Goal: Task Accomplishment & Management: Complete application form

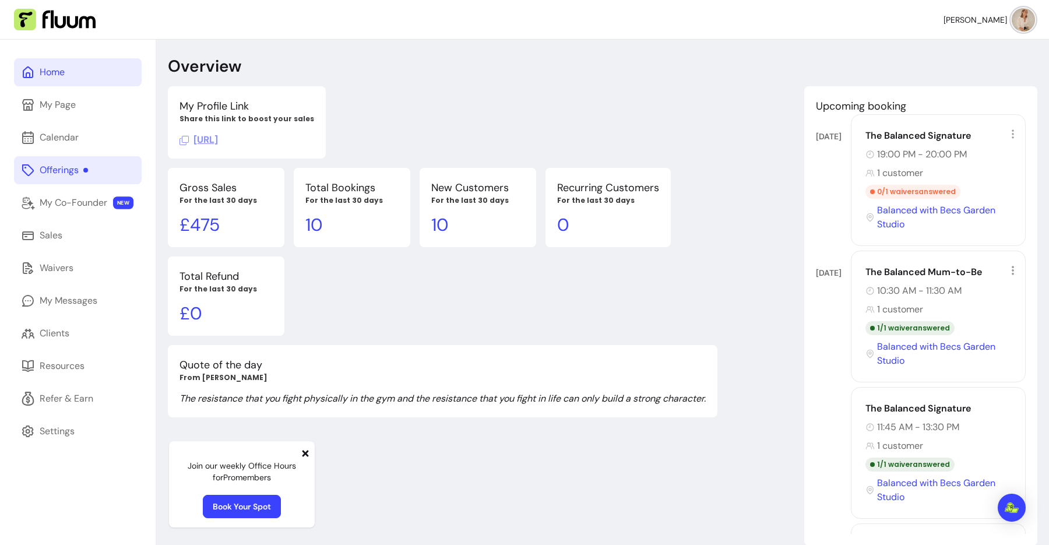
click at [94, 167] on link "Offerings" at bounding box center [78, 170] width 128 height 28
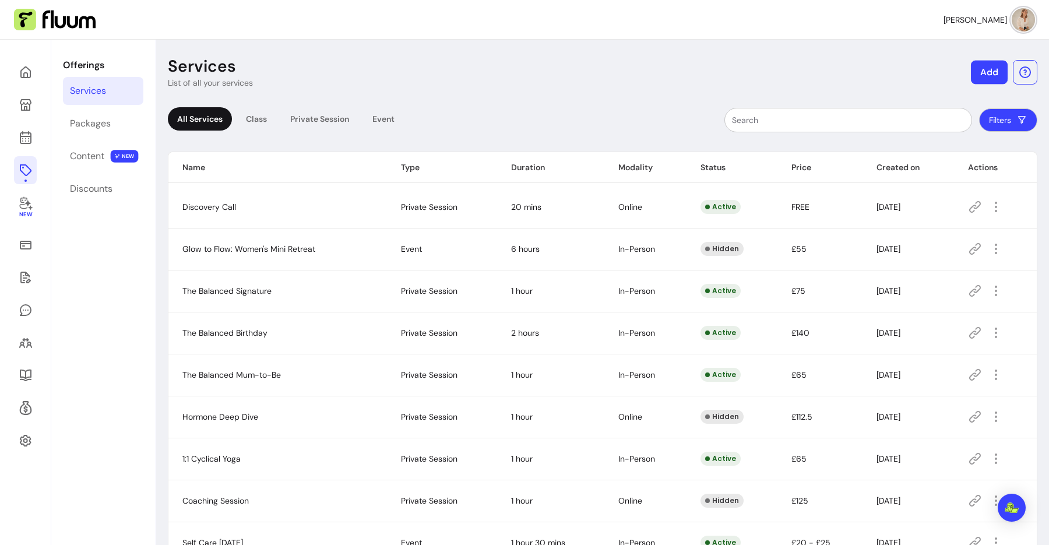
click at [971, 69] on button "Add" at bounding box center [989, 73] width 37 height 24
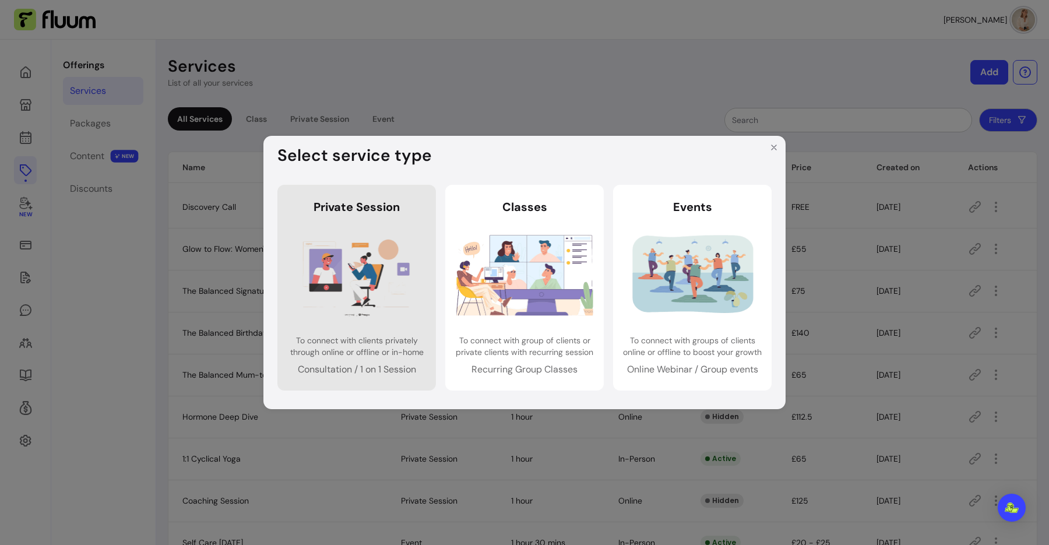
click at [377, 248] on img at bounding box center [356, 274] width 137 height 91
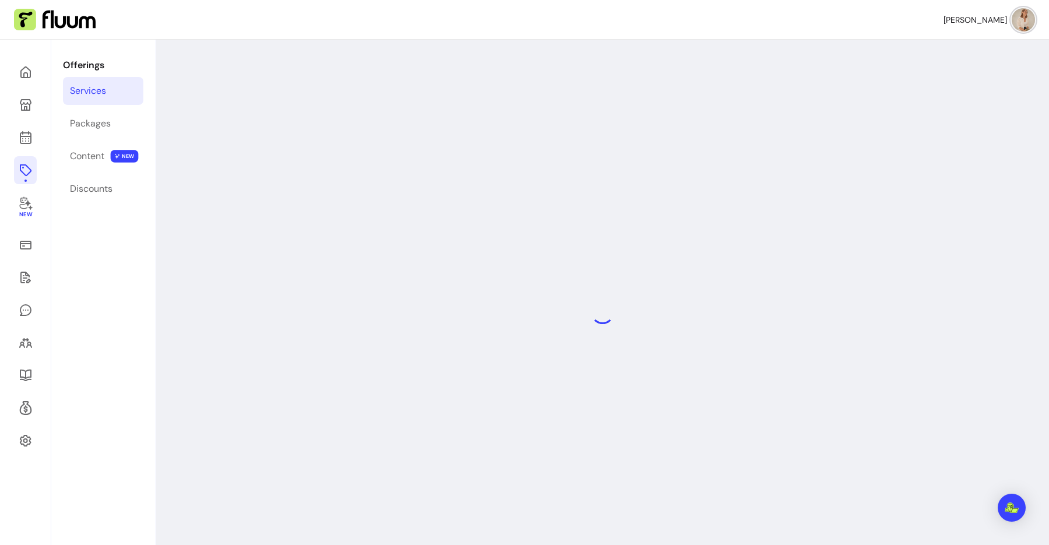
select select "***"
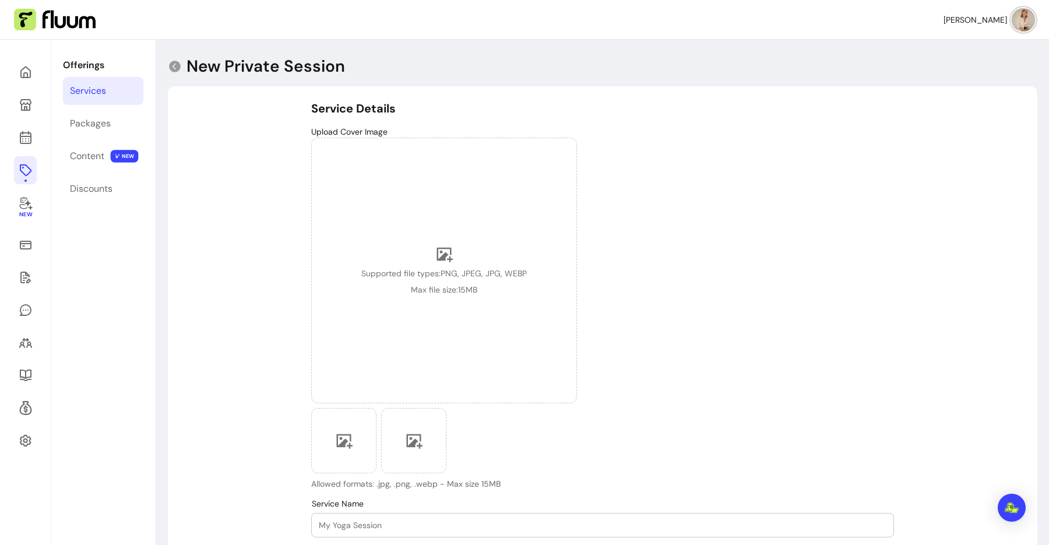
click at [110, 96] on link "Services" at bounding box center [103, 91] width 80 height 28
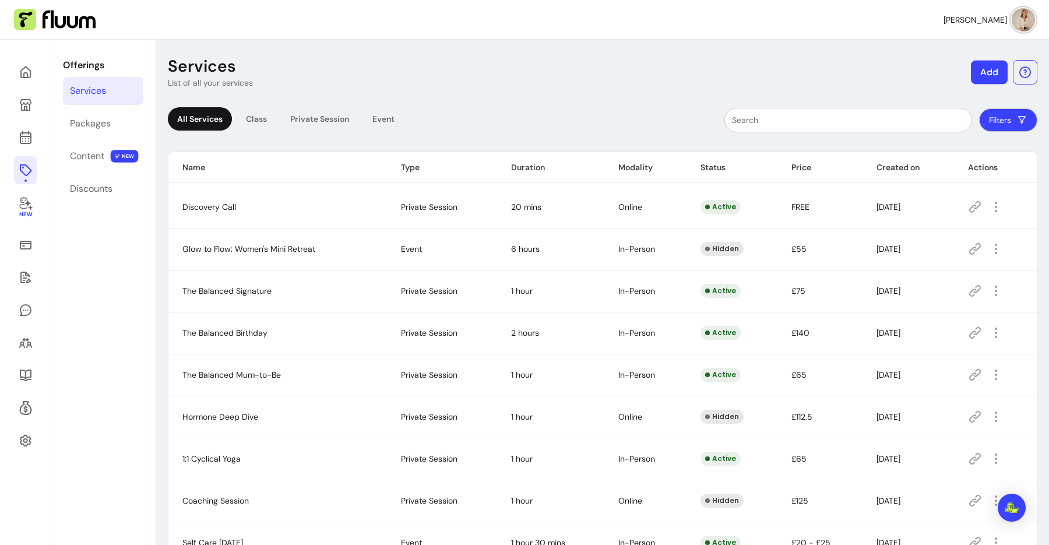
click at [975, 76] on button "Add" at bounding box center [989, 73] width 37 height 24
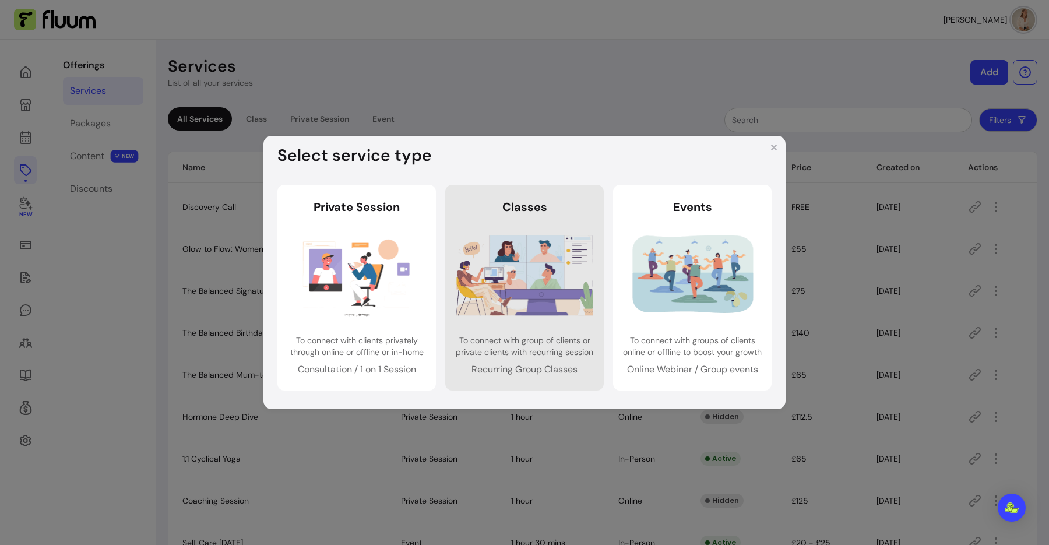
click at [565, 237] on img at bounding box center [524, 274] width 137 height 91
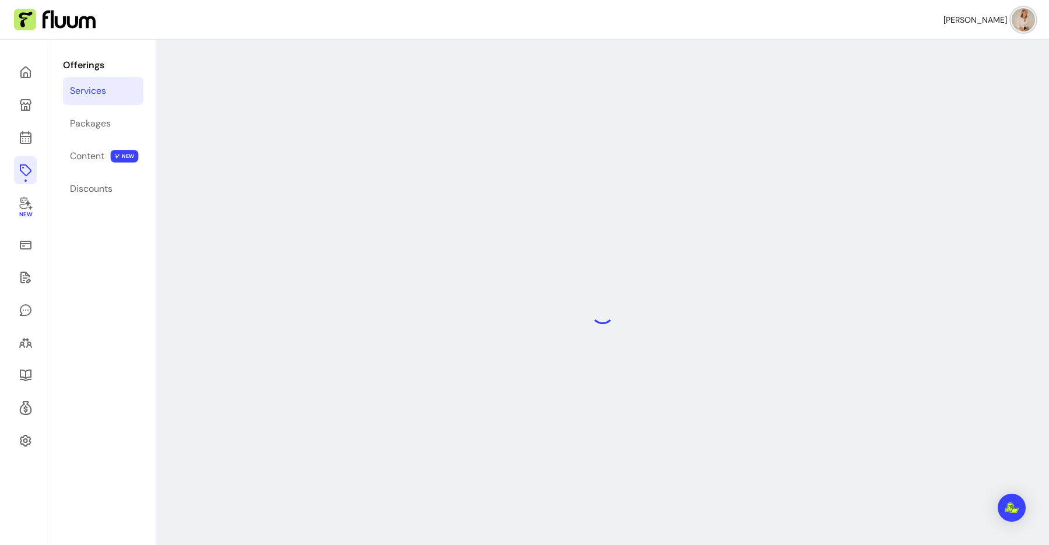
select select "***"
select select "******"
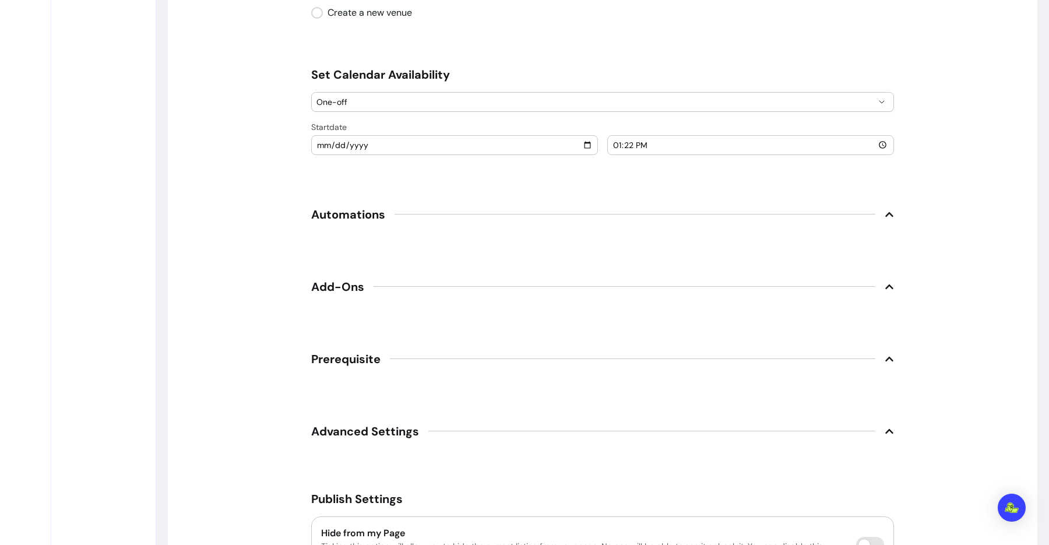
scroll to position [1211, 0]
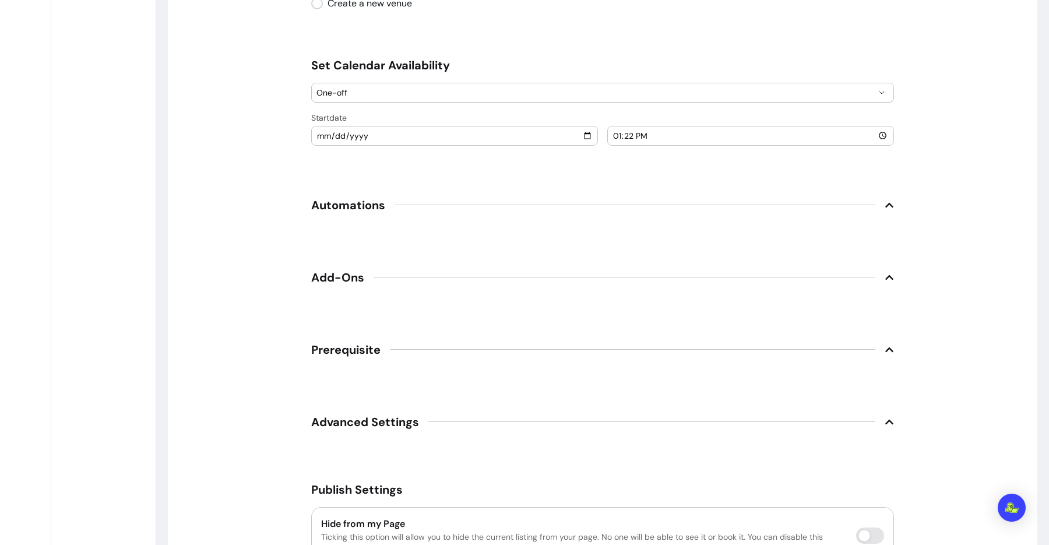
click at [361, 269] on span "Add-Ons" at bounding box center [602, 278] width 583 height 26
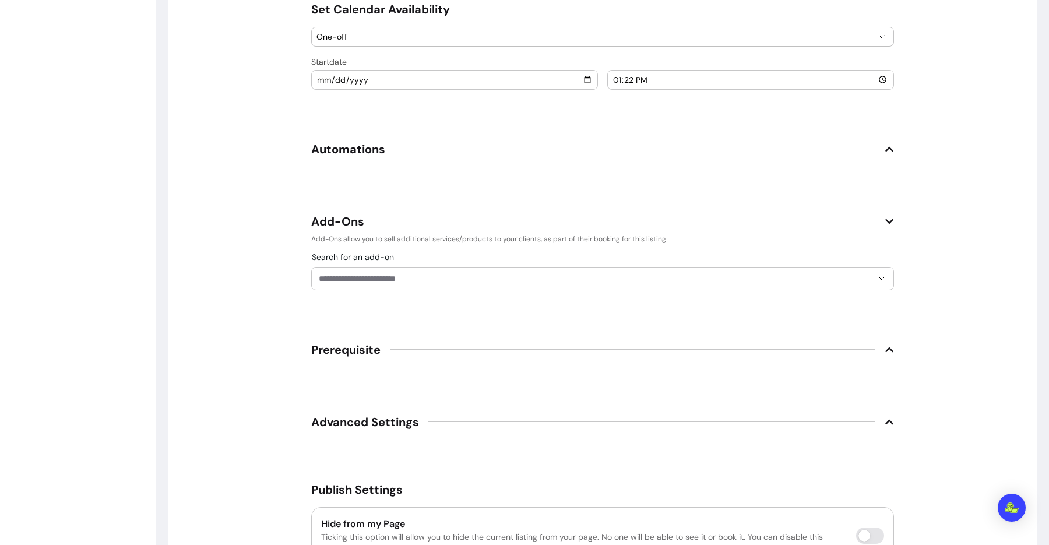
scroll to position [1293, 0]
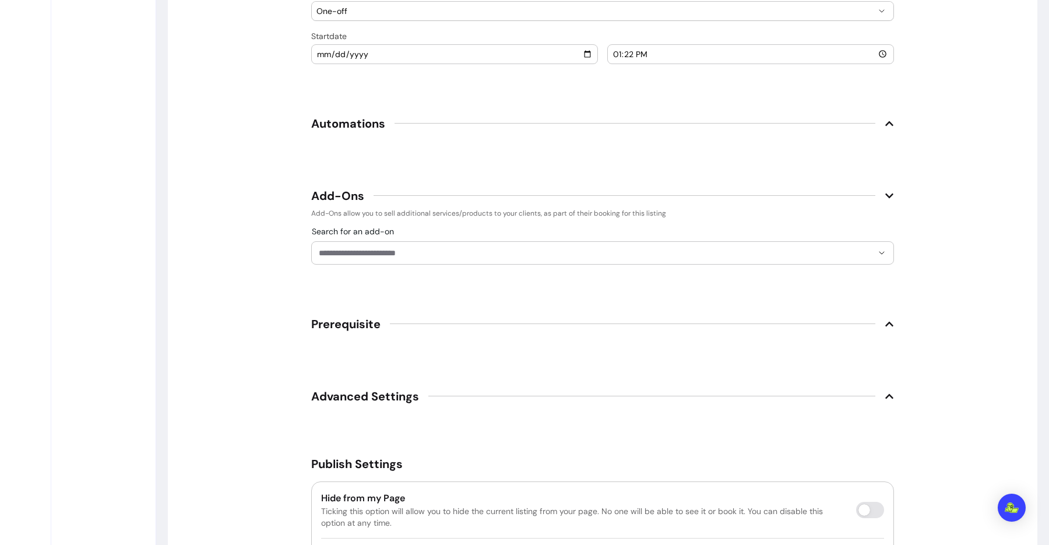
click at [400, 253] on input "Search for an add-on" at bounding box center [596, 253] width 554 height 12
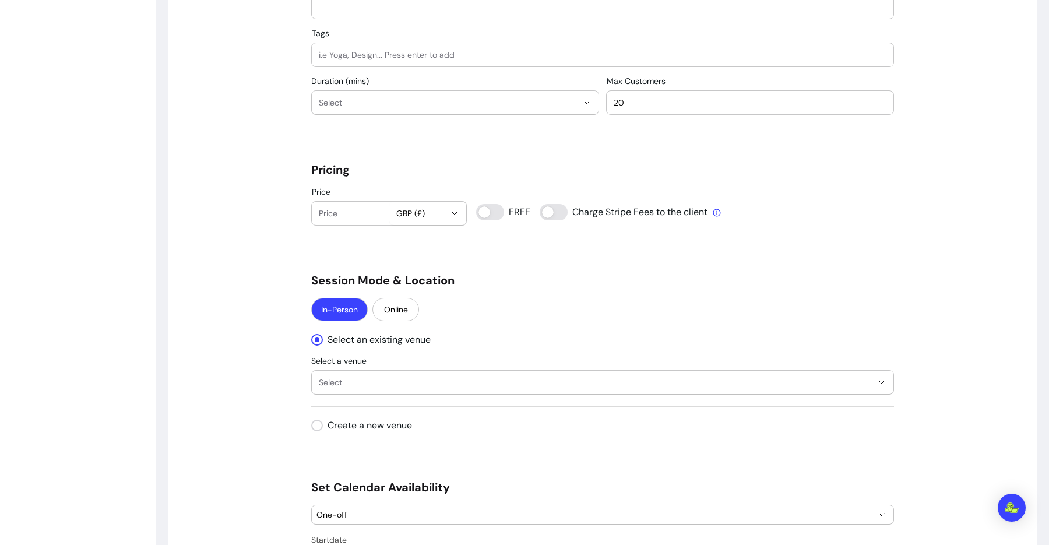
scroll to position [633, 0]
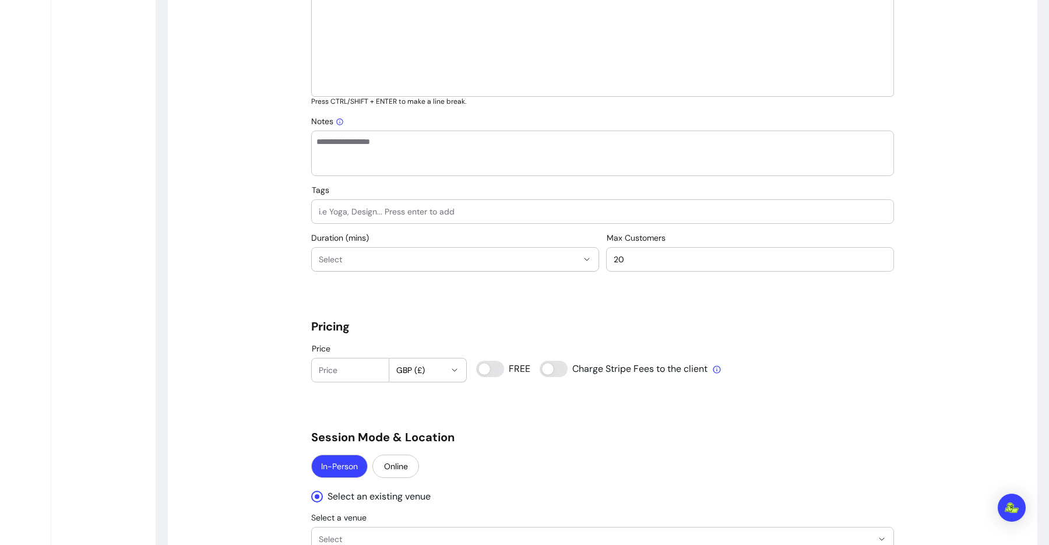
click at [419, 368] on span "GBP (£)" at bounding box center [421, 370] width 50 height 12
click at [411, 396] on span "EUR ( € )" at bounding box center [408, 398] width 41 height 12
select select "***"
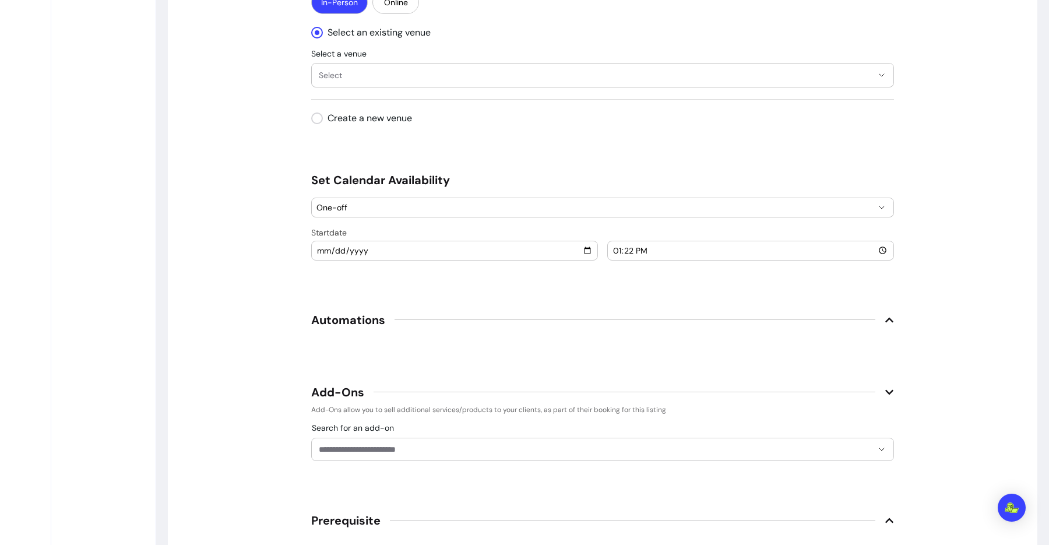
scroll to position [1102, 0]
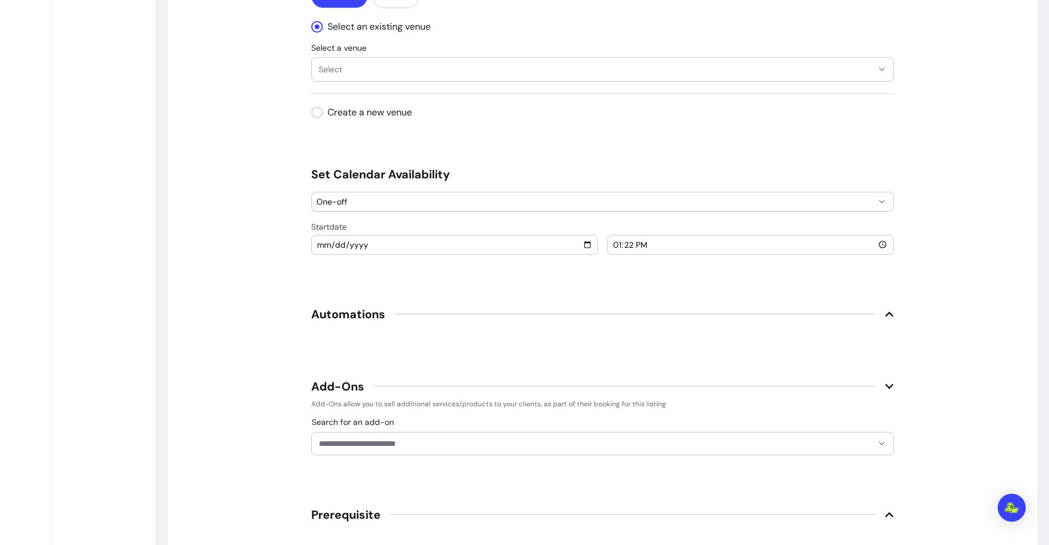
click at [382, 435] on div at bounding box center [602, 443] width 567 height 22
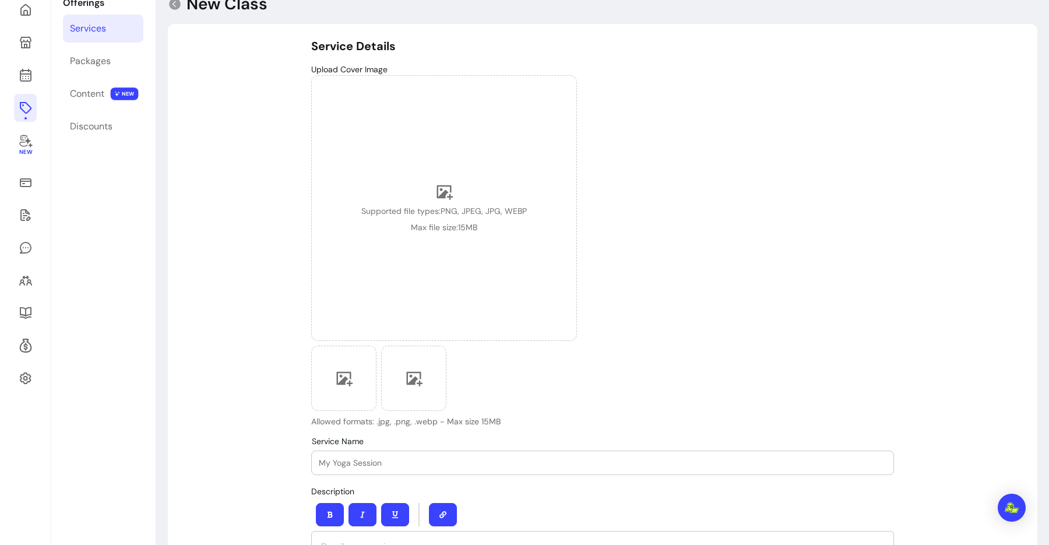
scroll to position [0, 0]
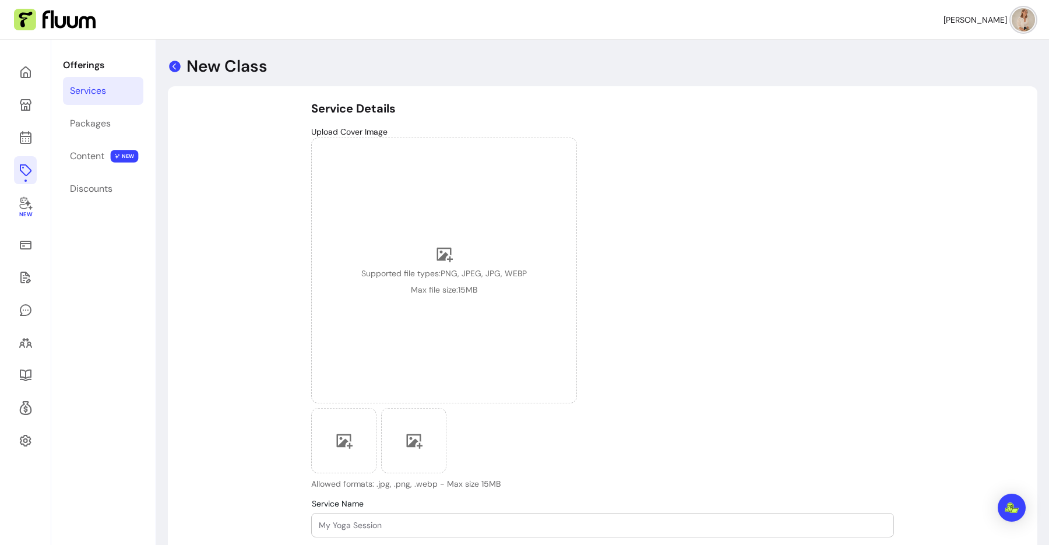
click at [175, 66] on icon at bounding box center [175, 67] width 12 height 12
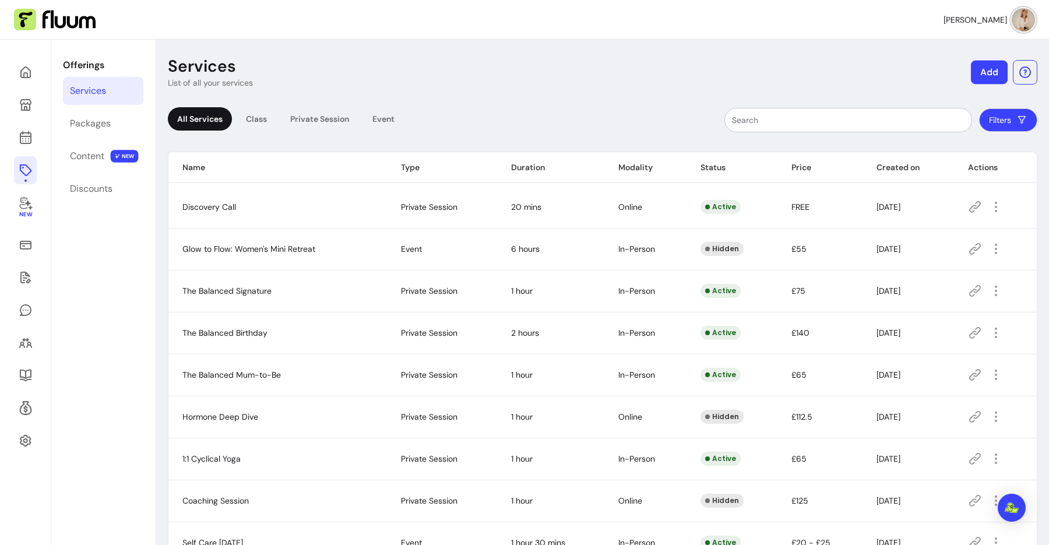
click at [980, 70] on button "Add" at bounding box center [989, 73] width 37 height 24
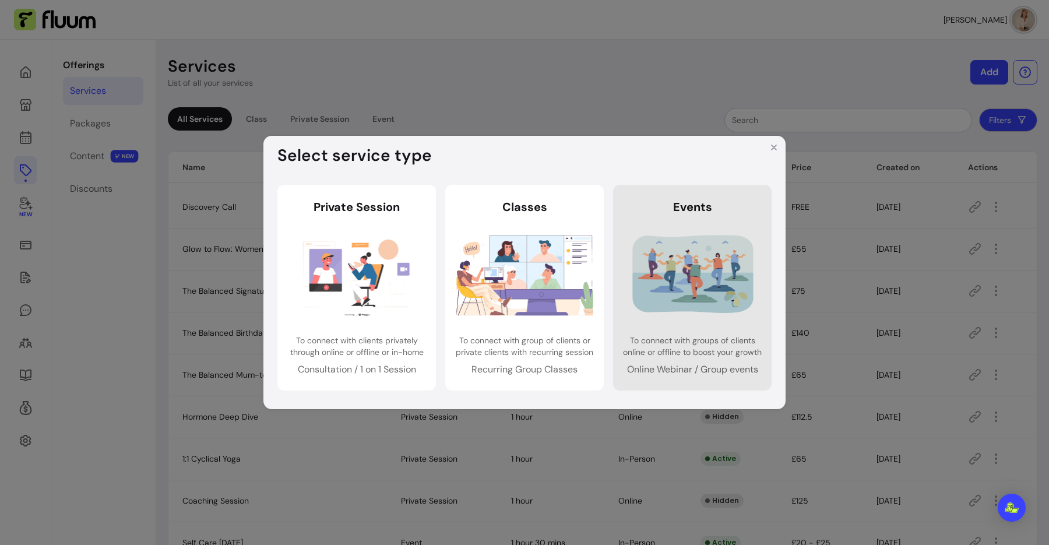
click at [695, 299] on img at bounding box center [692, 274] width 137 height 91
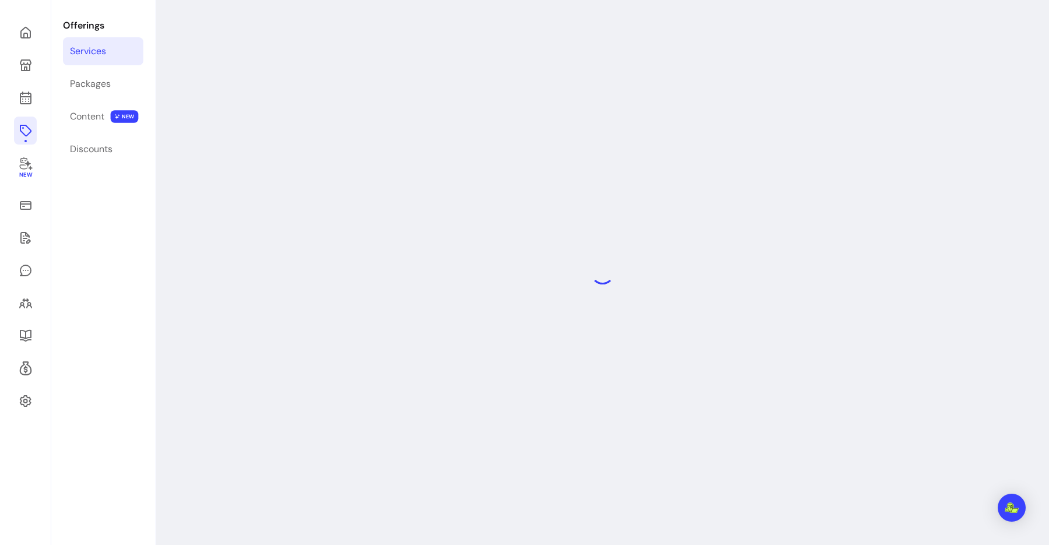
select select "***"
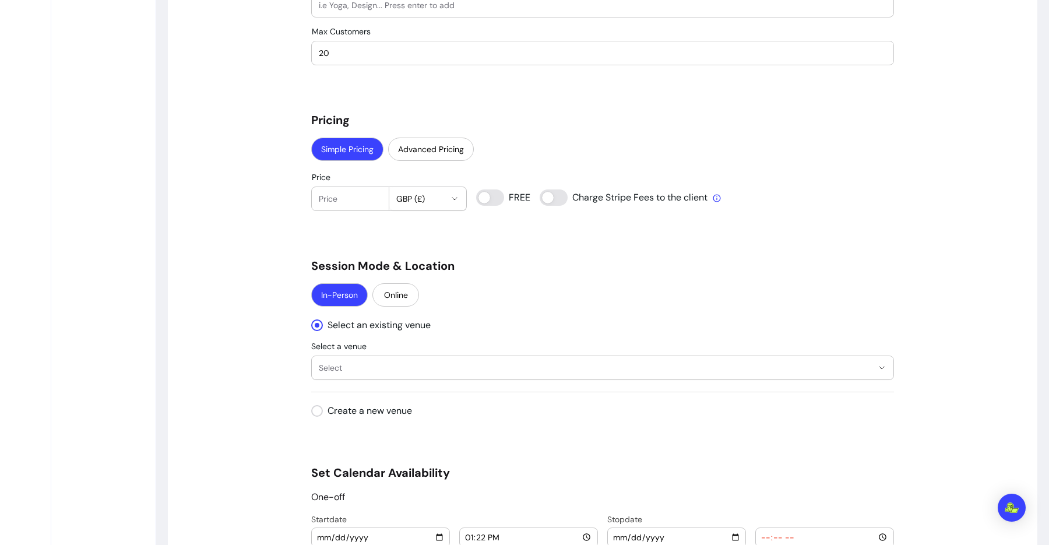
scroll to position [956, 0]
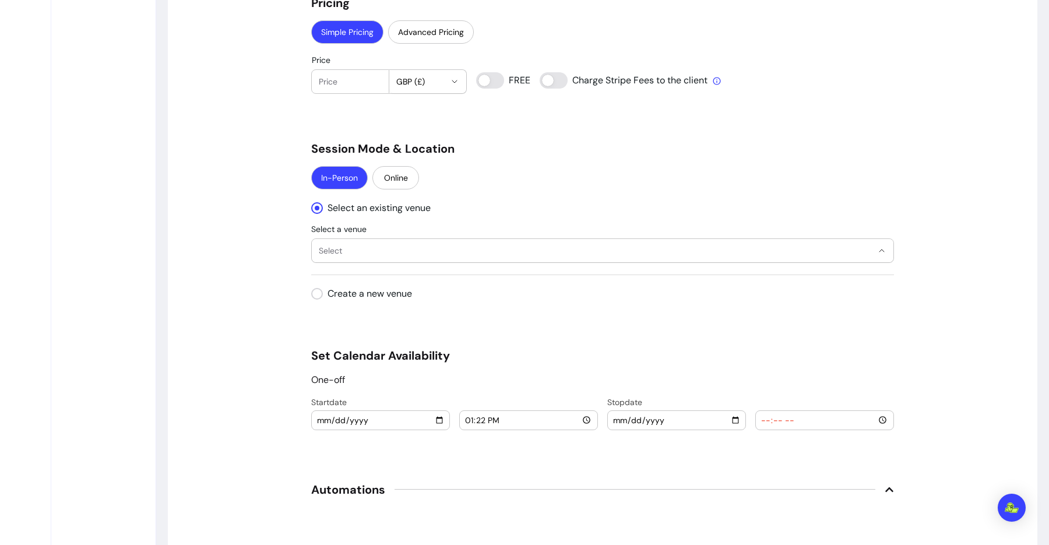
click at [337, 248] on span "Select" at bounding box center [596, 251] width 554 height 12
click at [245, 245] on div "**********" at bounding box center [602, 43] width 869 height 1826
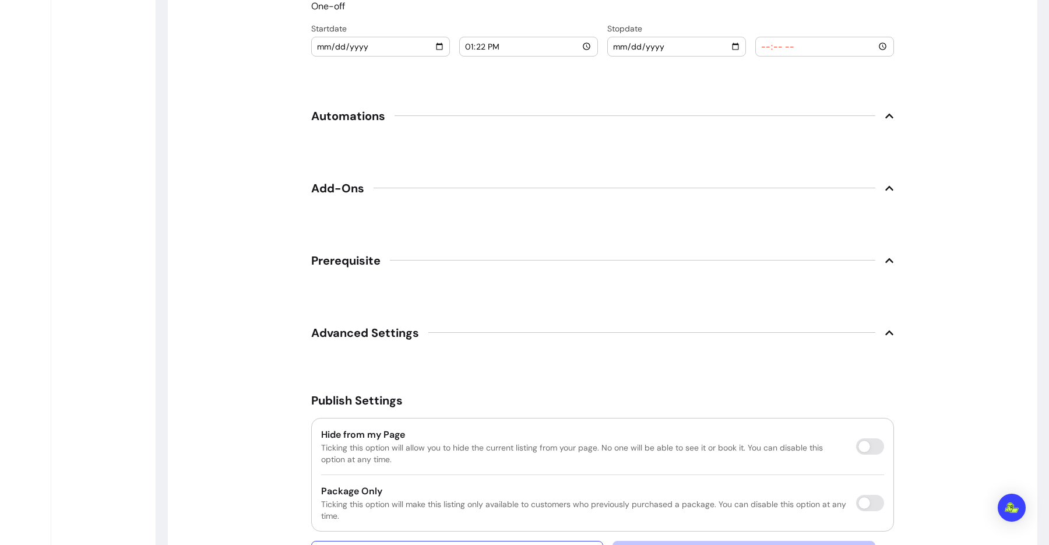
scroll to position [1349, 0]
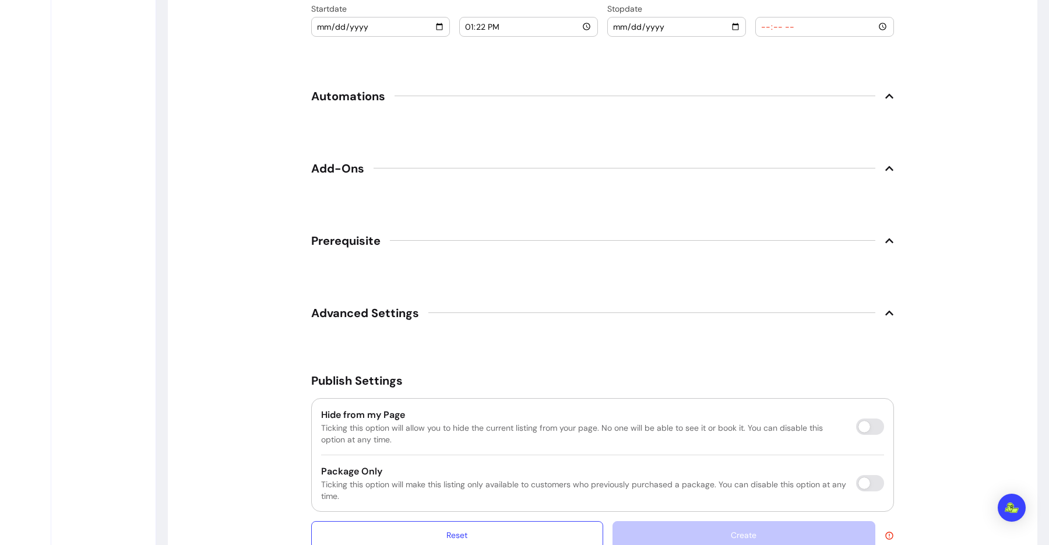
click at [367, 170] on span "Add-Ons" at bounding box center [602, 169] width 583 height 26
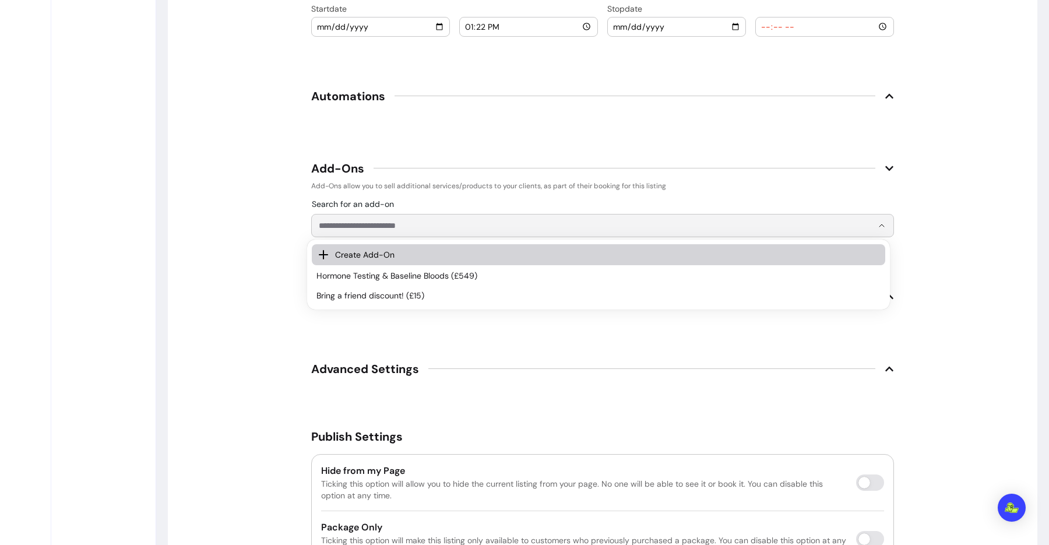
click at [365, 228] on input "Search for an add-on" at bounding box center [596, 226] width 554 height 12
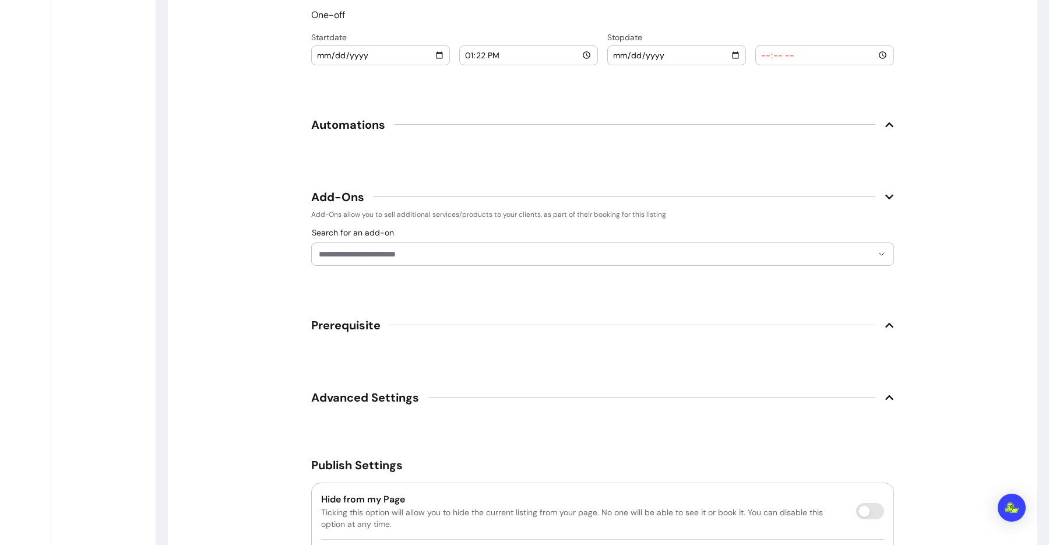
scroll to position [1326, 0]
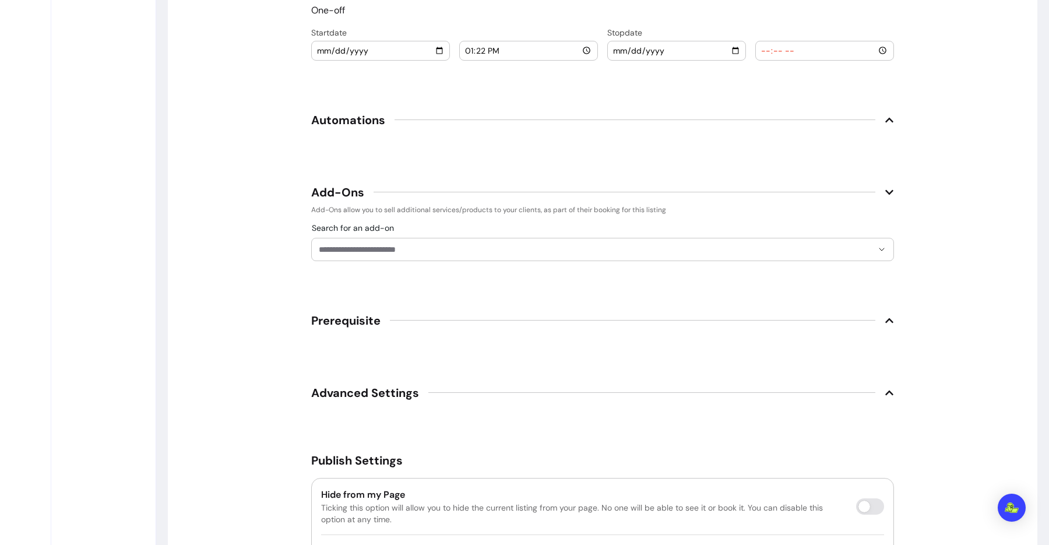
click at [393, 248] on input "Search for an add-on" at bounding box center [596, 250] width 554 height 12
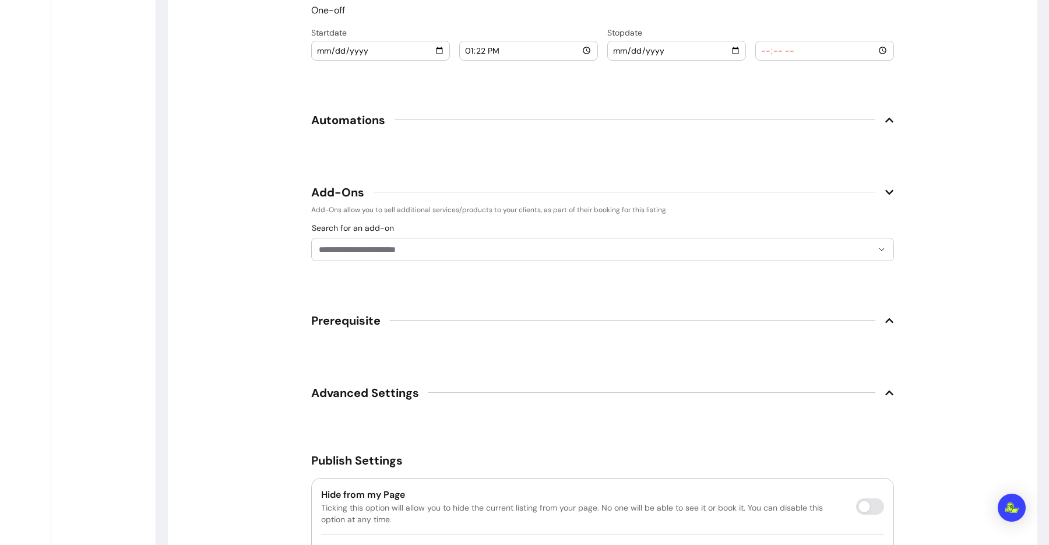
click at [731, 52] on input "date" at bounding box center [676, 50] width 128 height 13
type input "[DATE]"
click at [760, 49] on input "time" at bounding box center [824, 50] width 128 height 13
type input "10:00"
click at [372, 204] on span "Add-Ons" at bounding box center [602, 192] width 583 height 26
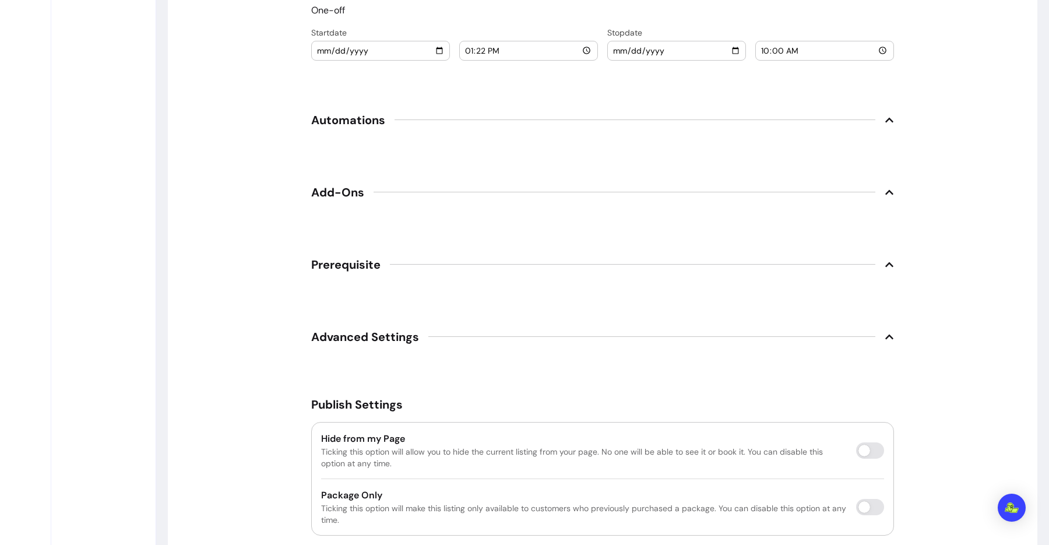
click at [371, 203] on span "Add-Ons" at bounding box center [602, 192] width 583 height 26
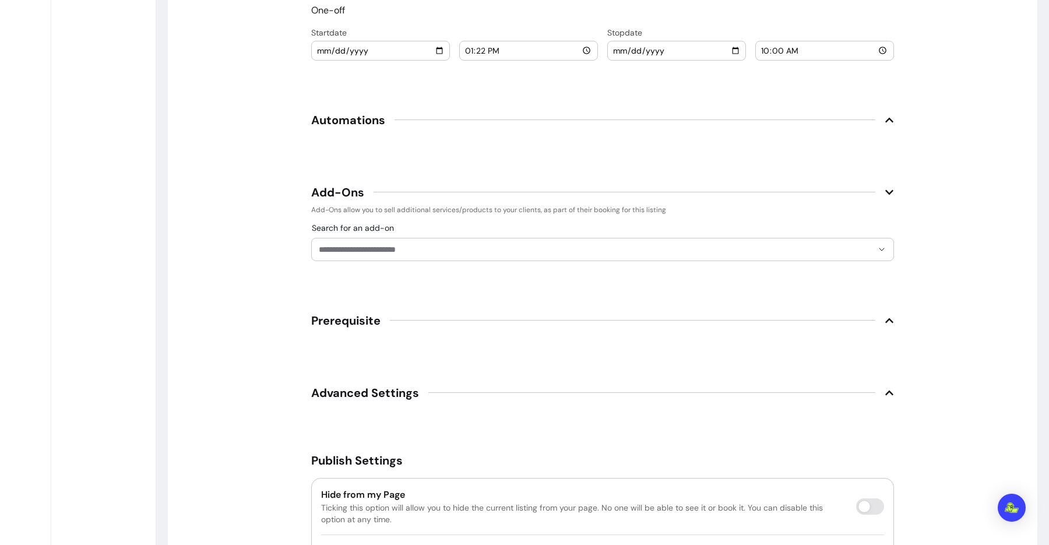
click at [355, 249] on input "Search for an add-on" at bounding box center [596, 250] width 554 height 12
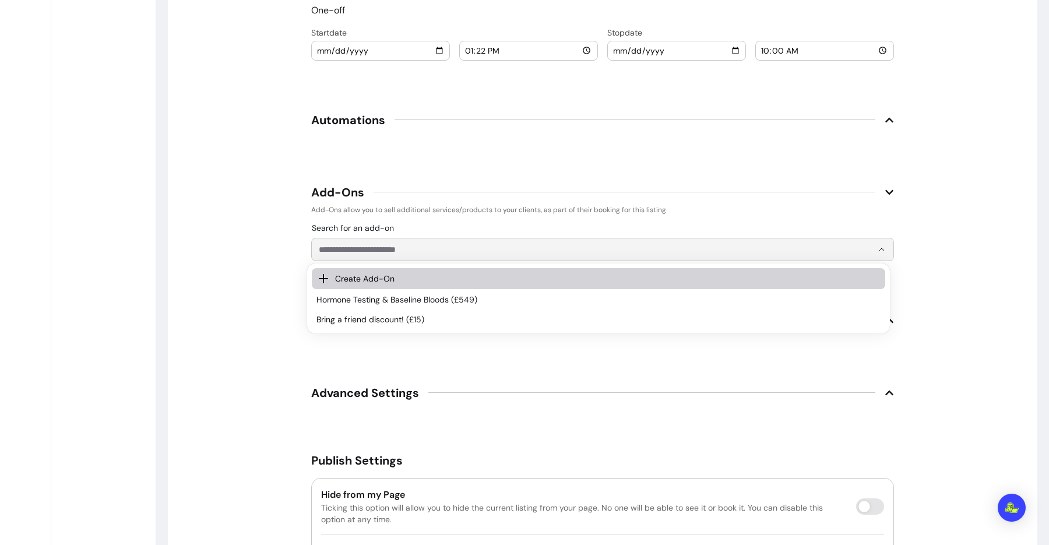
click at [332, 281] on li "Create Add-On" at bounding box center [598, 278] width 573 height 21
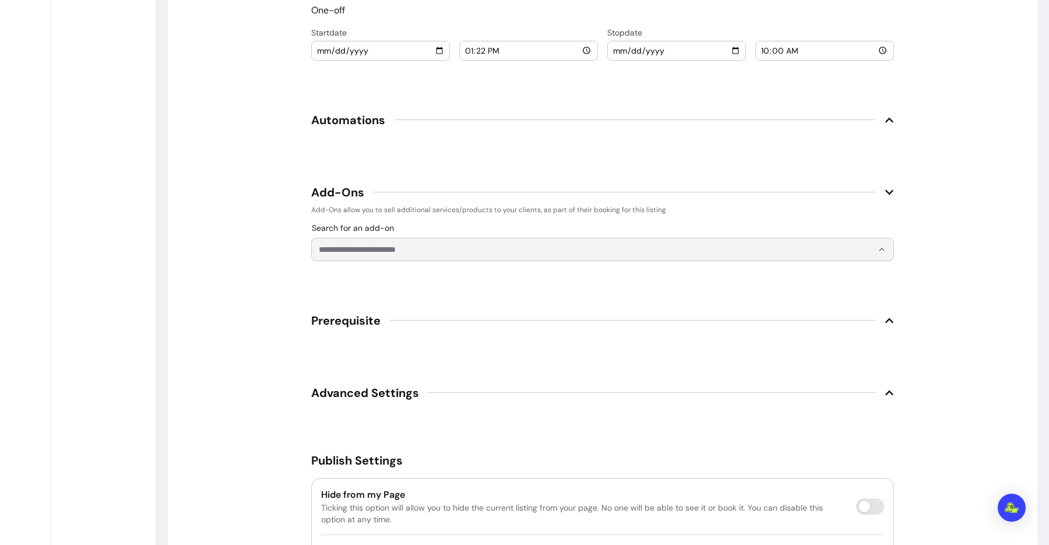
select select "***"
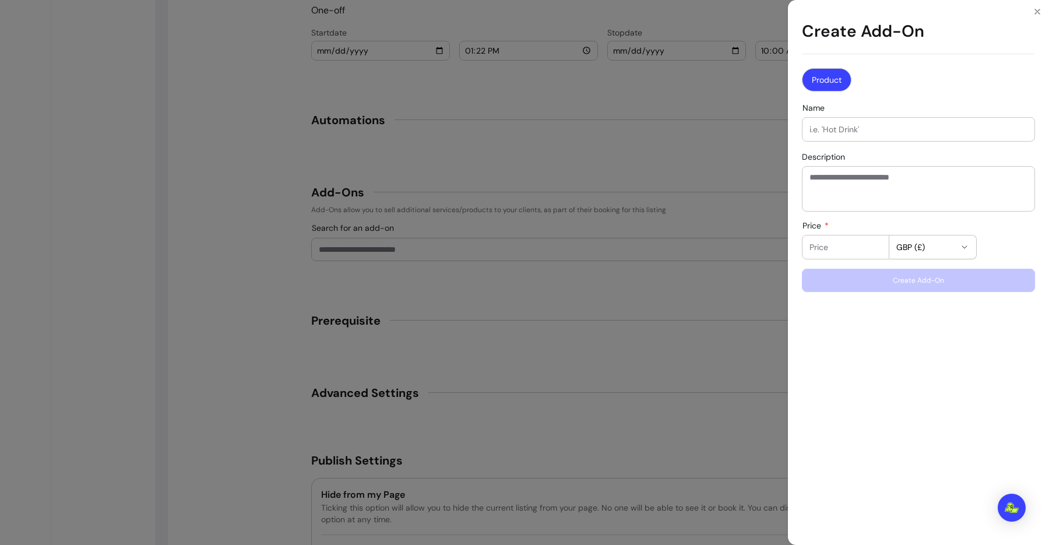
click at [278, 172] on div "Create Add-On Product Name Description Price GBP (£) Create Add-On" at bounding box center [524, 272] width 1049 height 545
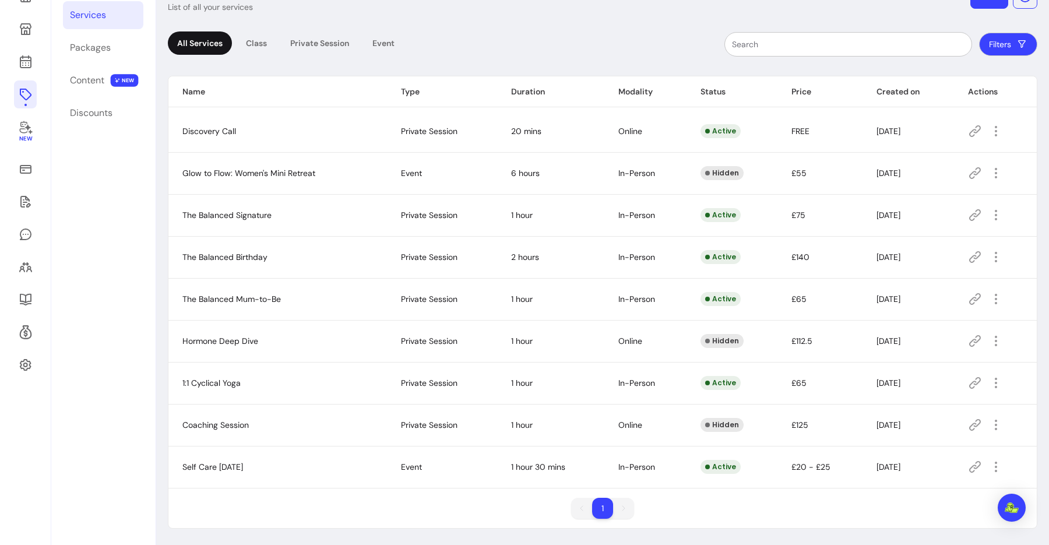
scroll to position [4, 0]
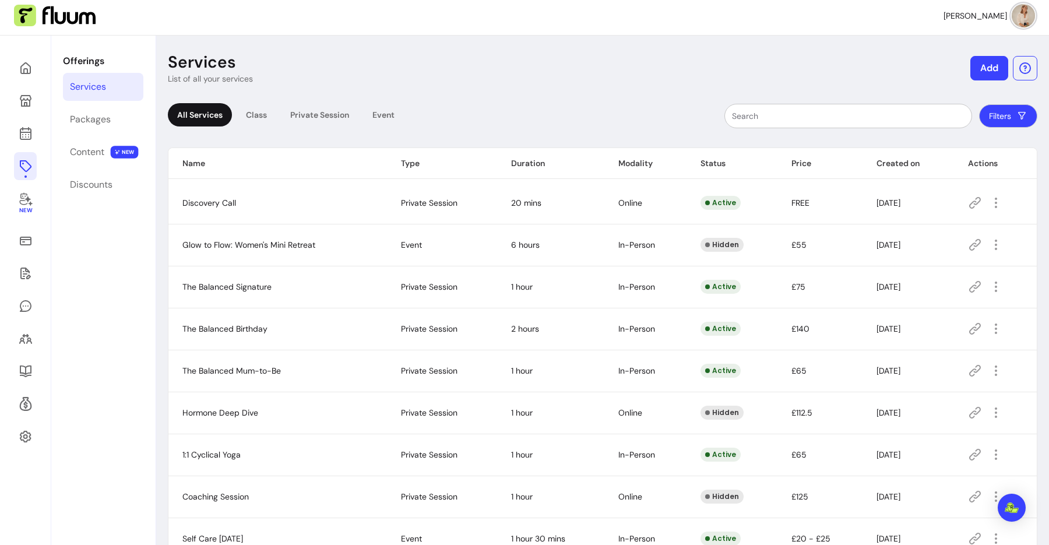
click at [972, 62] on button "Add" at bounding box center [989, 68] width 38 height 24
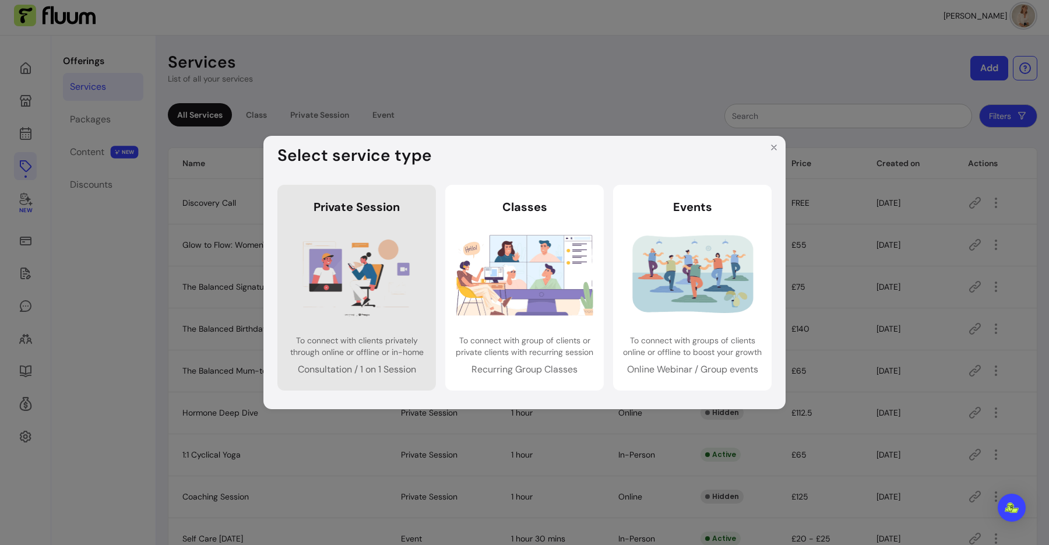
click at [321, 283] on img at bounding box center [356, 274] width 137 height 91
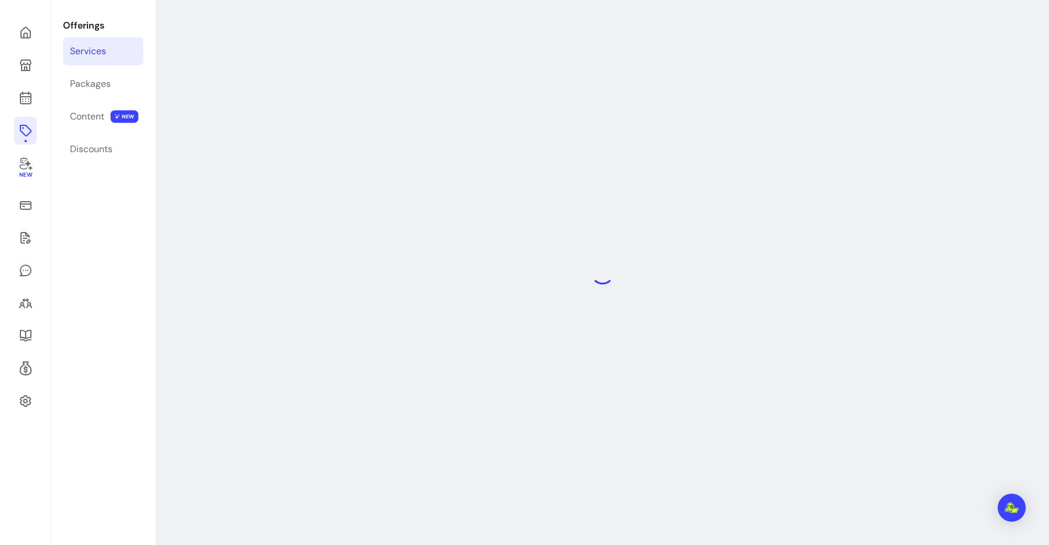
select select "***"
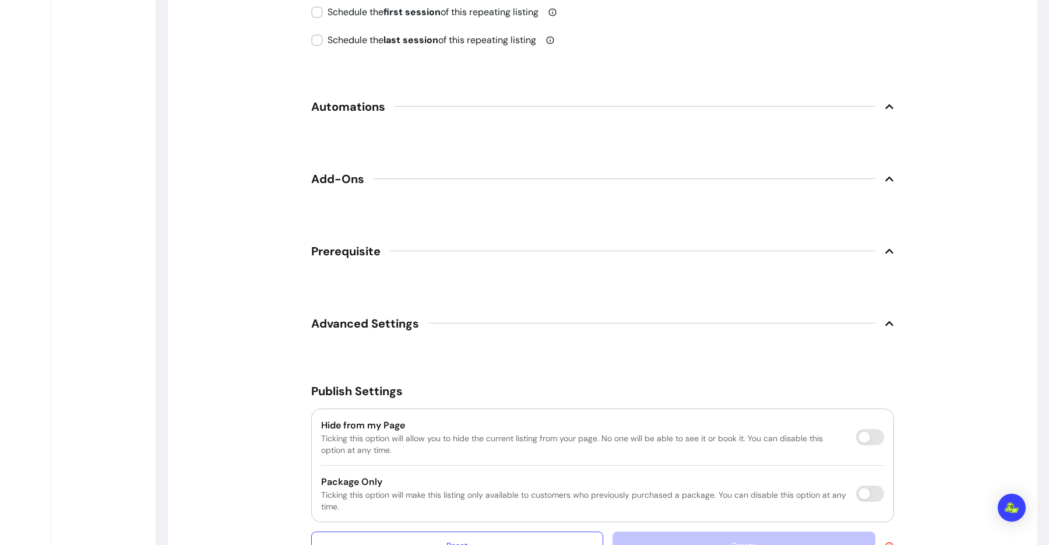
scroll to position [1709, 0]
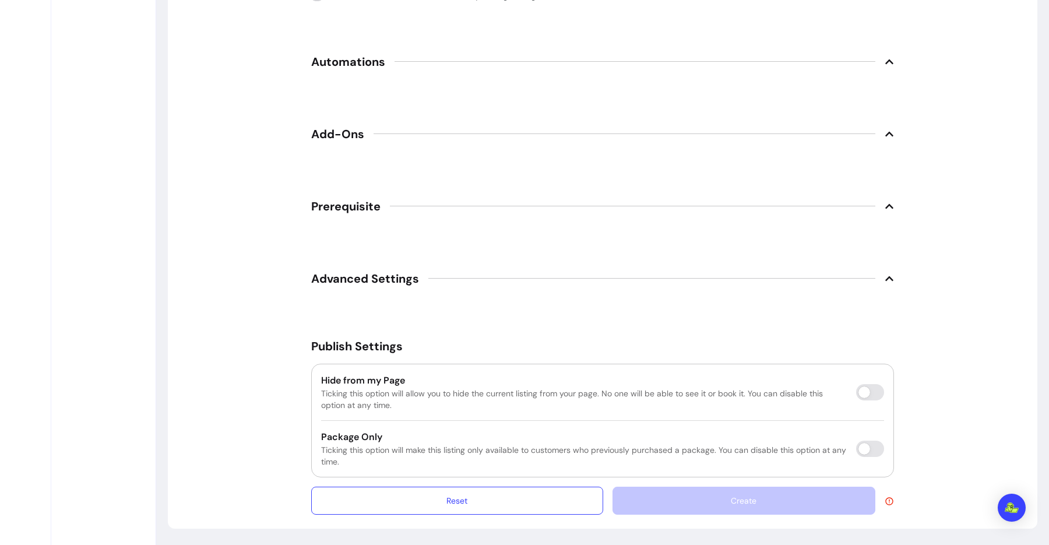
click at [350, 131] on span "Add-Ons" at bounding box center [337, 134] width 53 height 16
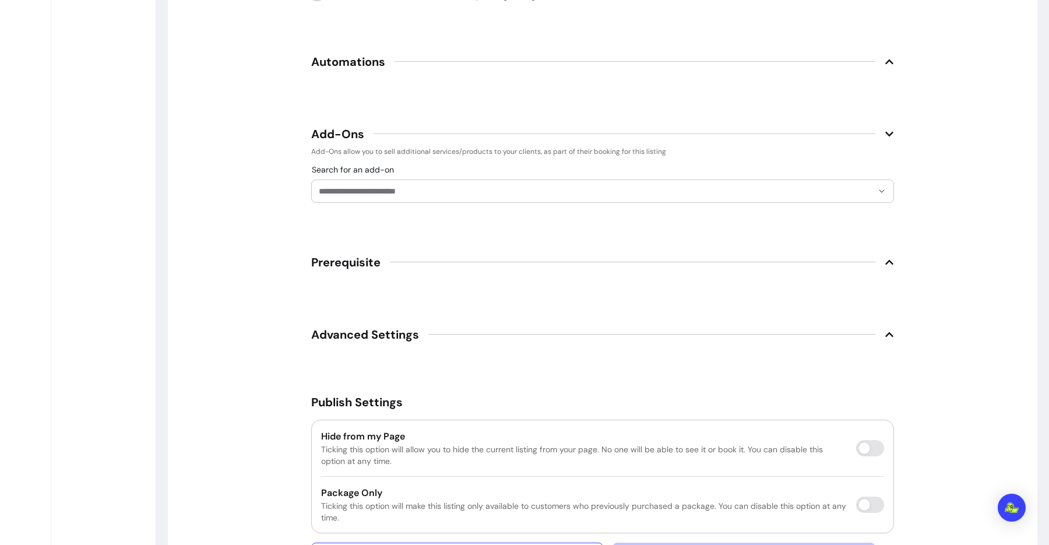
click at [357, 190] on input "Search for an add-on" at bounding box center [596, 191] width 554 height 12
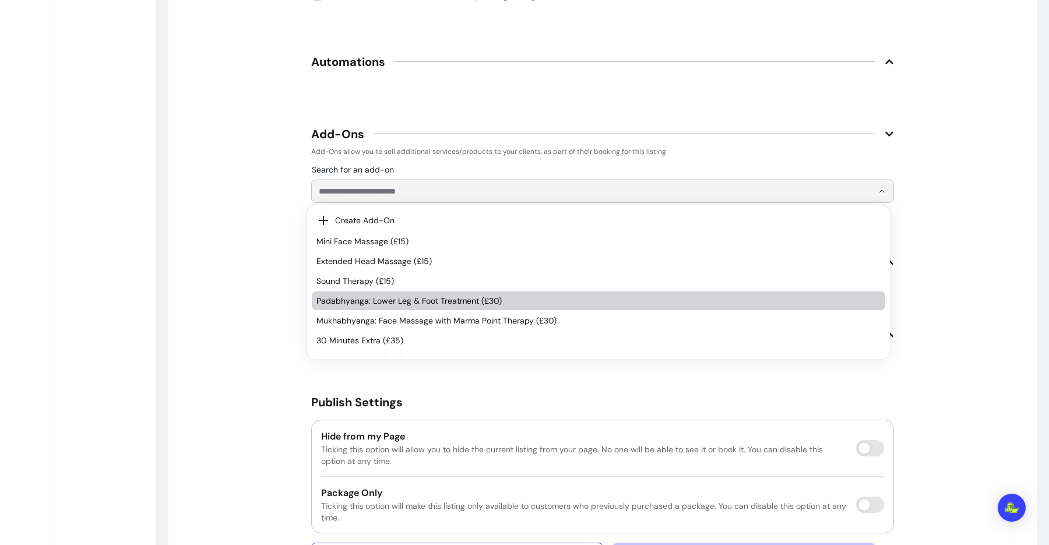
click at [376, 305] on span "Padabhyanga: Lower Leg & Foot Treatment (£30)" at bounding box center [592, 301] width 552 height 12
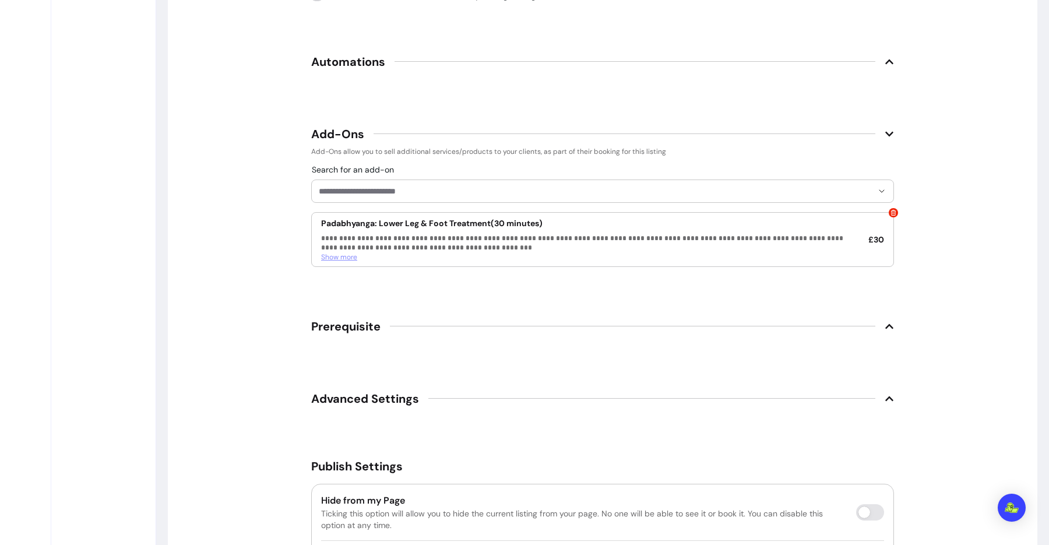
click at [336, 256] on span "Show more" at bounding box center [339, 256] width 36 height 9
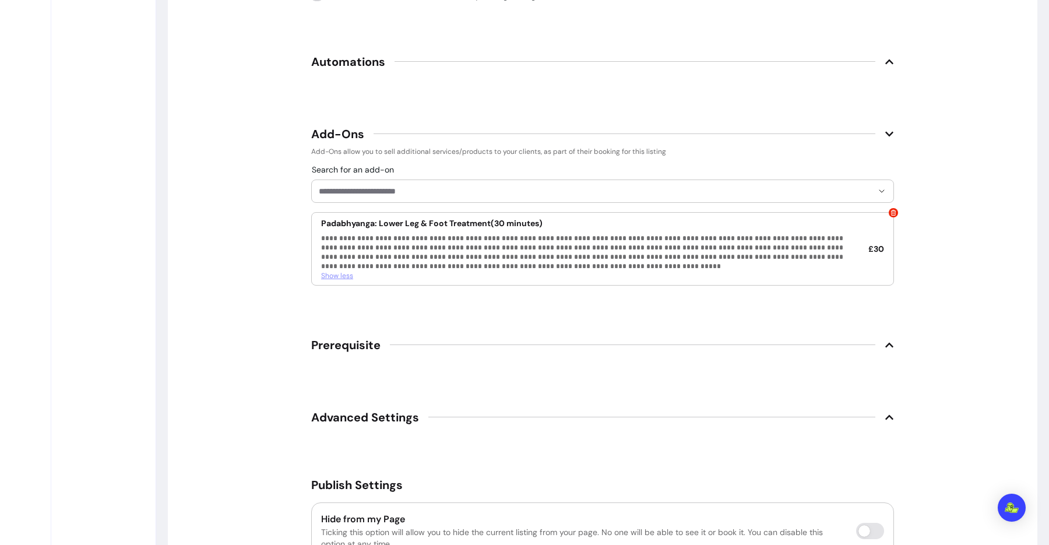
click at [332, 274] on span "Show less" at bounding box center [337, 275] width 32 height 9
